Goal: Information Seeking & Learning: Learn about a topic

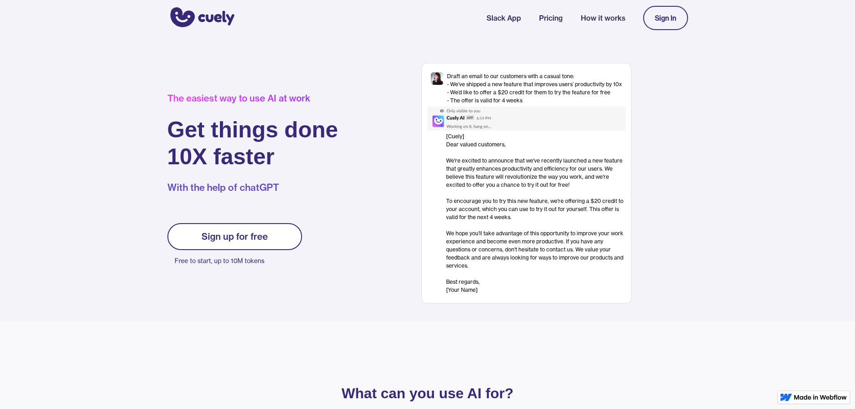
click at [546, 13] on link "Pricing" at bounding box center [551, 18] width 24 height 11
click at [556, 25] on nav "Slack App Pricing How it works Sign In" at bounding box center [588, 17] width 202 height 33
click at [549, 20] on link "Pricing" at bounding box center [551, 18] width 24 height 11
